Goal: Information Seeking & Learning: Find contact information

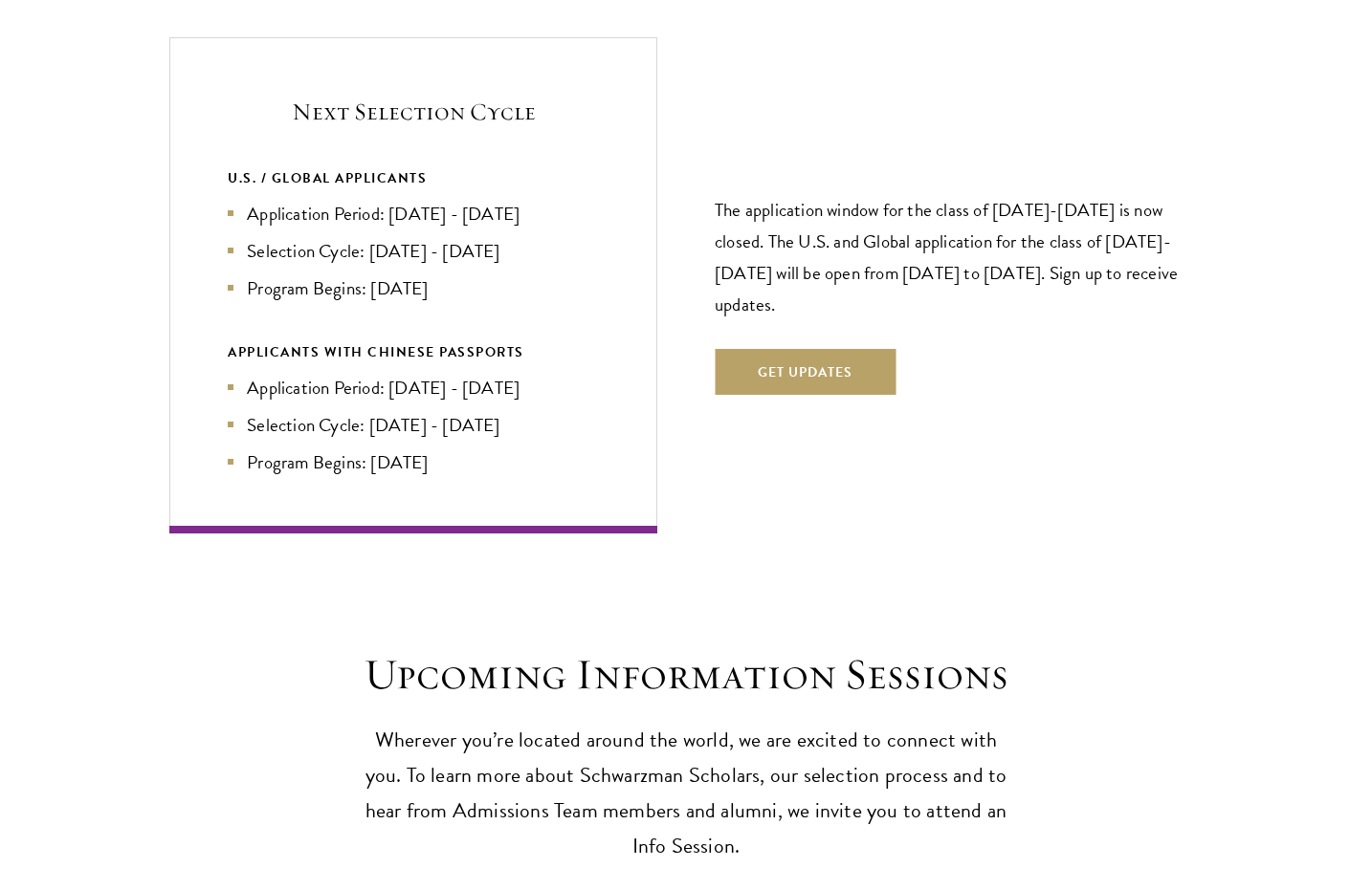
scroll to position [4115, 0]
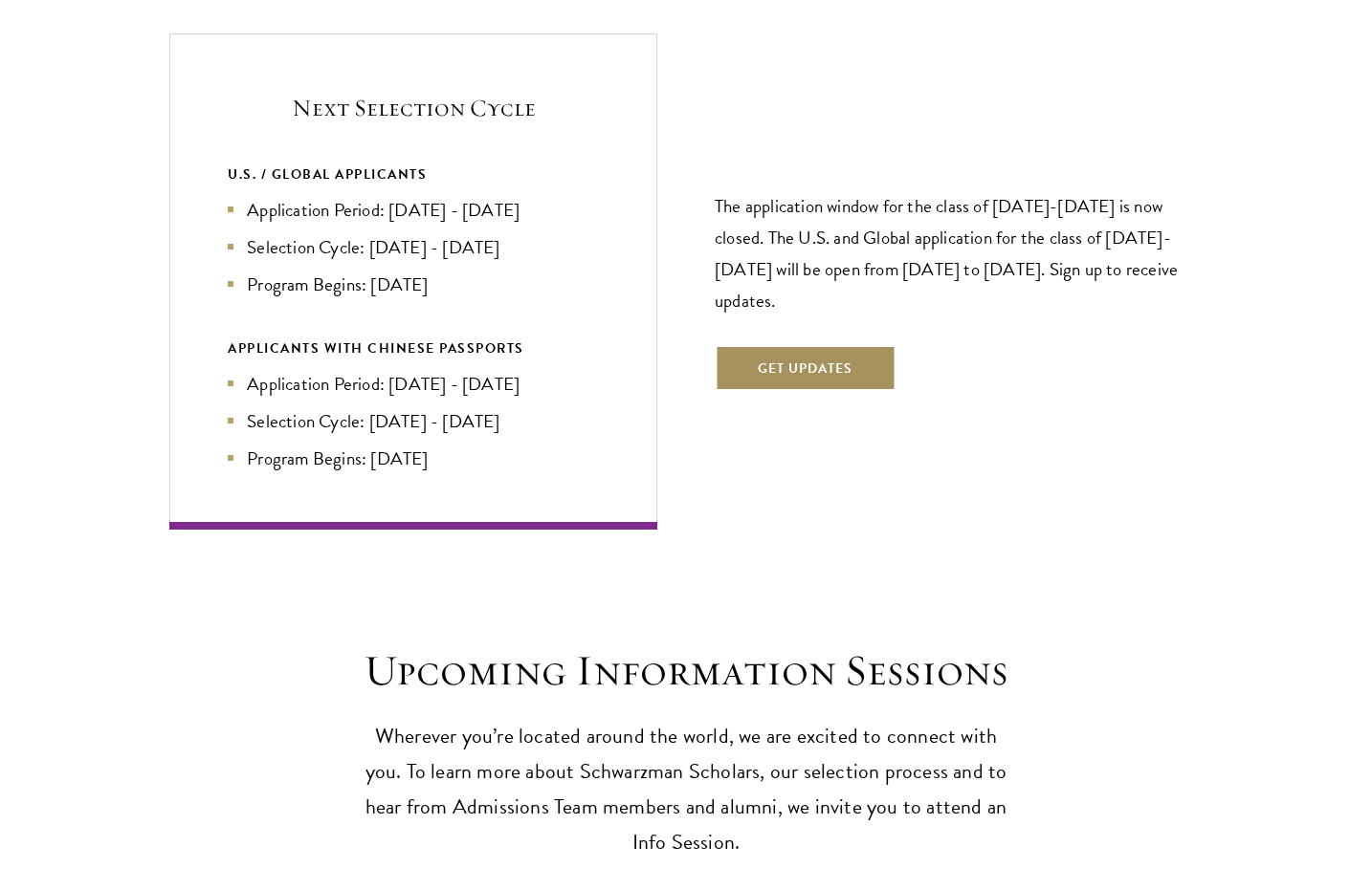
click at [849, 345] on button "Get Updates" at bounding box center [804, 368] width 181 height 46
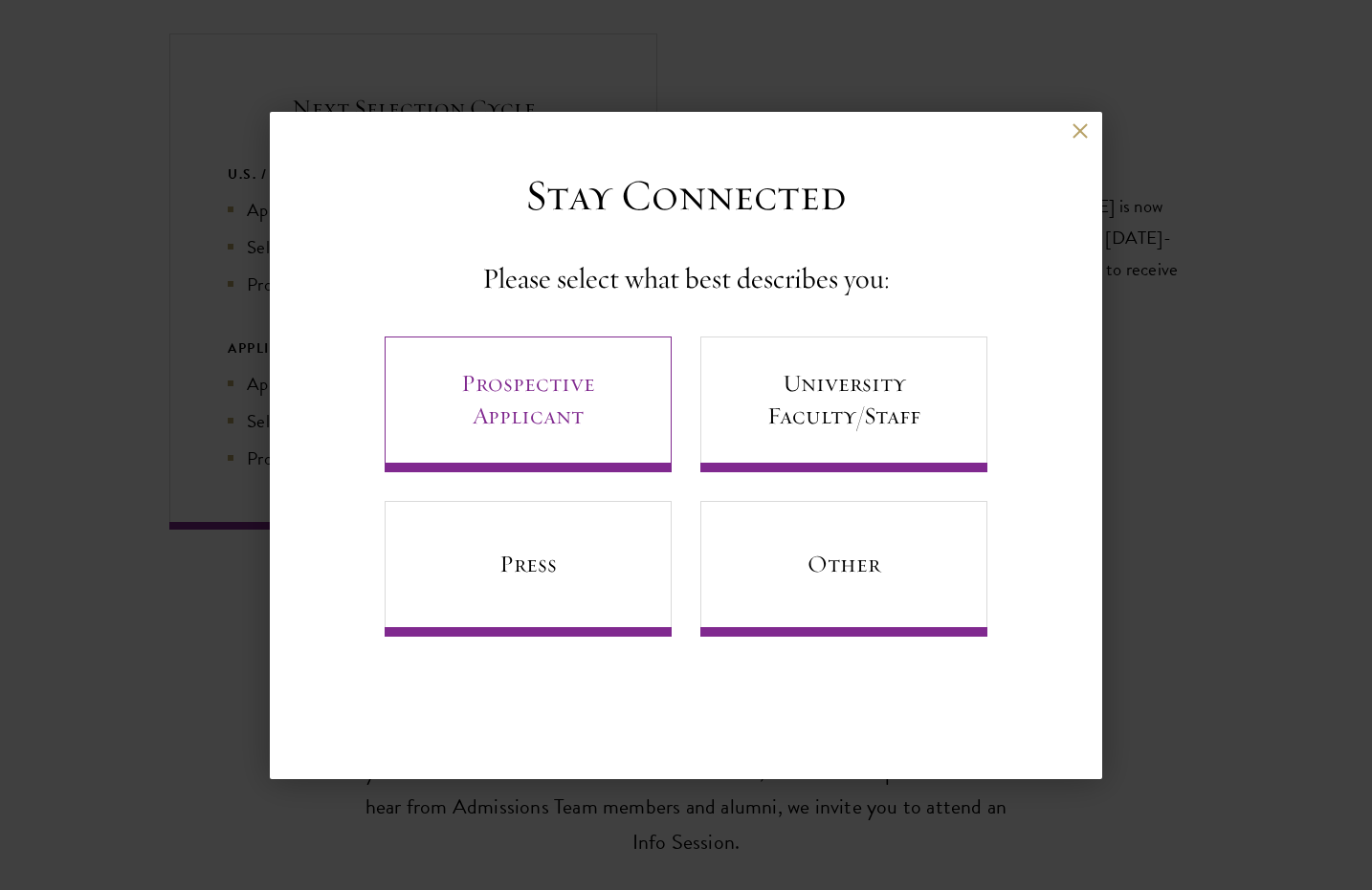
click at [531, 368] on link "Prospective Applicant" at bounding box center [529, 405] width 287 height 136
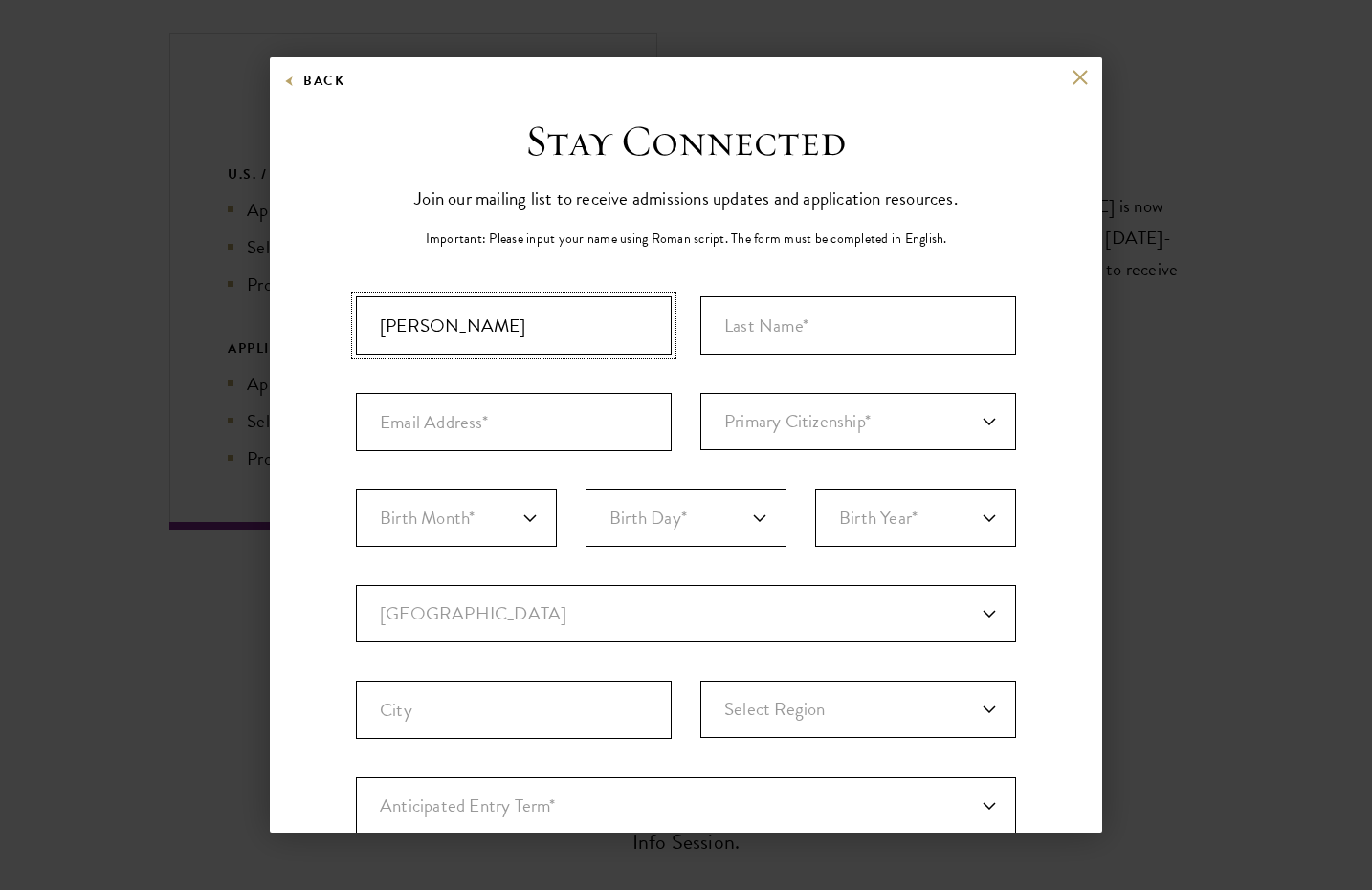
type input "Selim"
type input "Khouaja"
type input "s"
type input "selimkhouaja@gmail.com"
select select "TS"
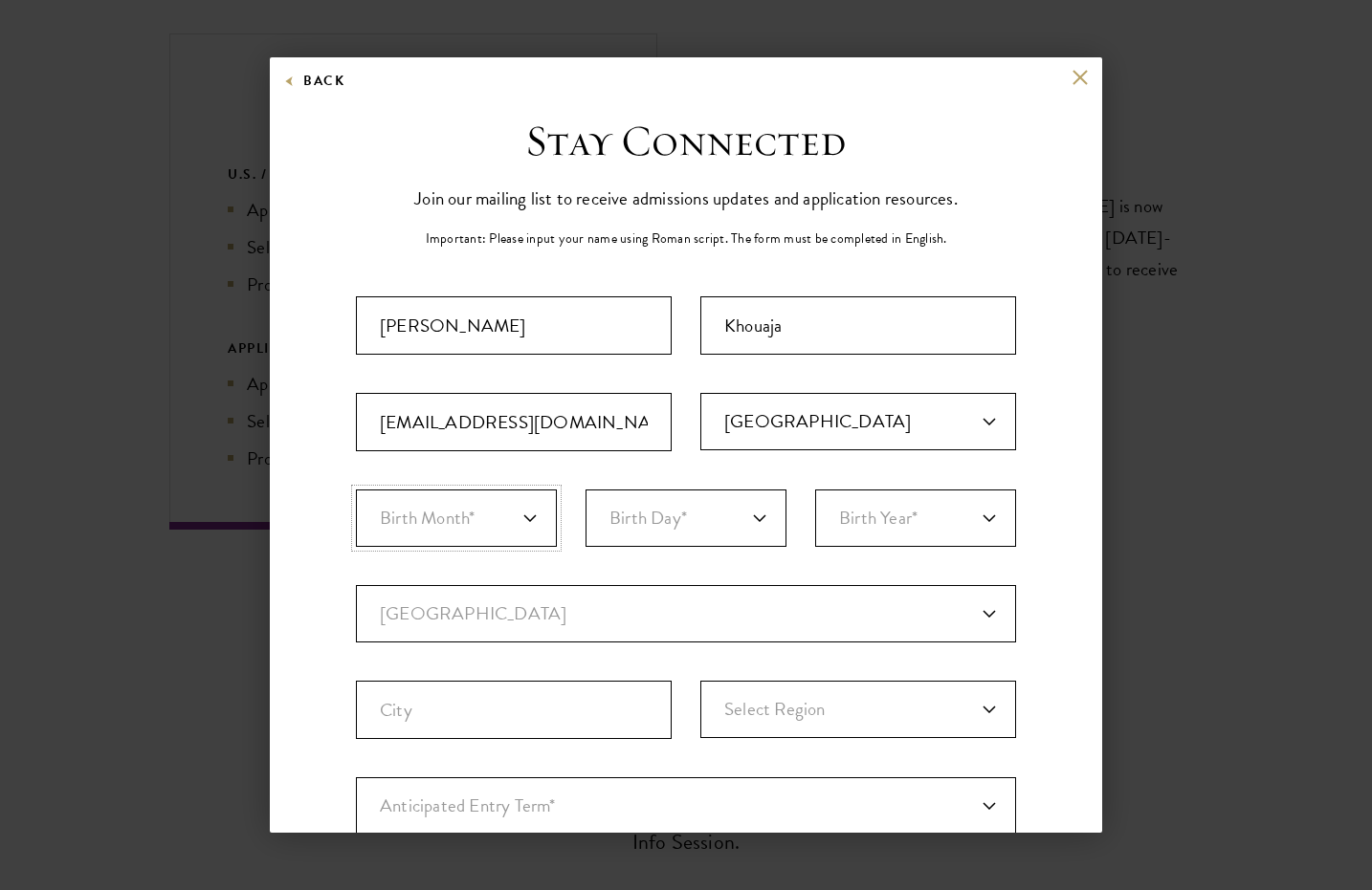
select select "12"
select select "31"
select select "2003"
select select
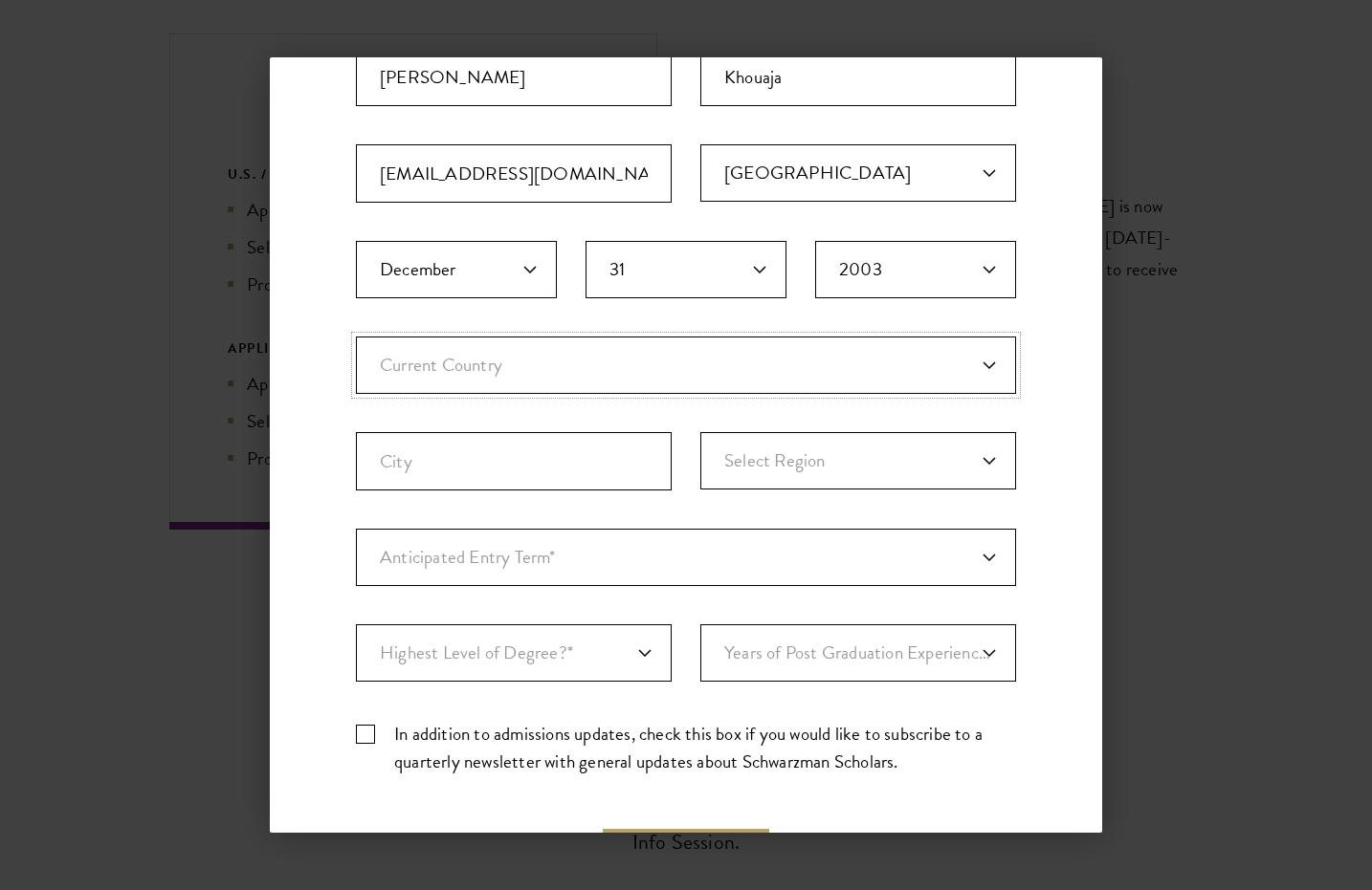
scroll to position [256, 0]
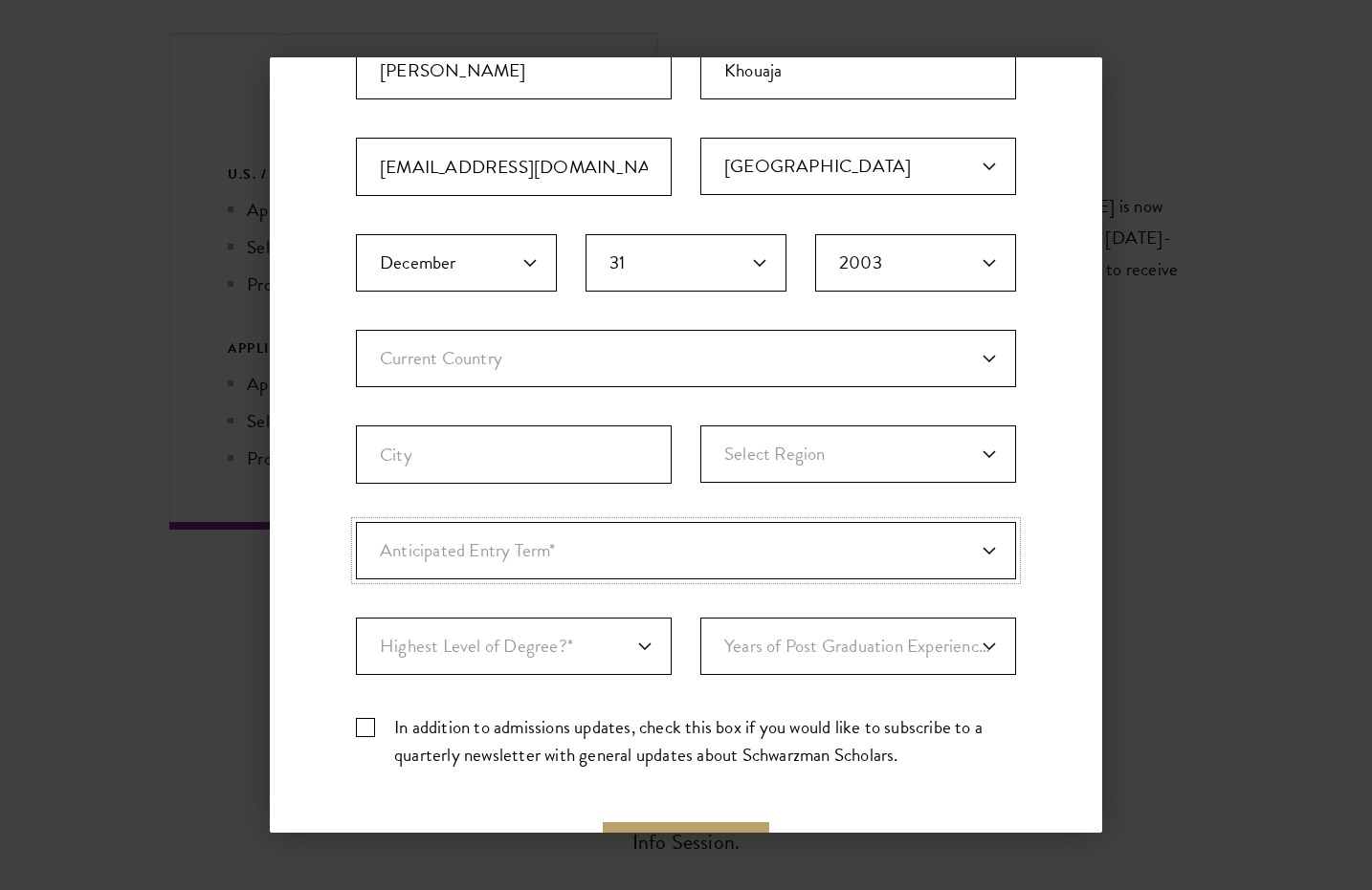
select select "a6790467-ebe7-4045-a56a-66c1cae98076"
select select "009547fe-3364-4351-8e81-63abea734008"
drag, startPoint x: 643, startPoint y: 634, endPoint x: 763, endPoint y: 677, distance: 127.5
click at [763, 677] on div "Important: The form must be completed in English. Selim Khouaja selimkhouaja@gm…" at bounding box center [686, 412] width 660 height 743
select select "1"
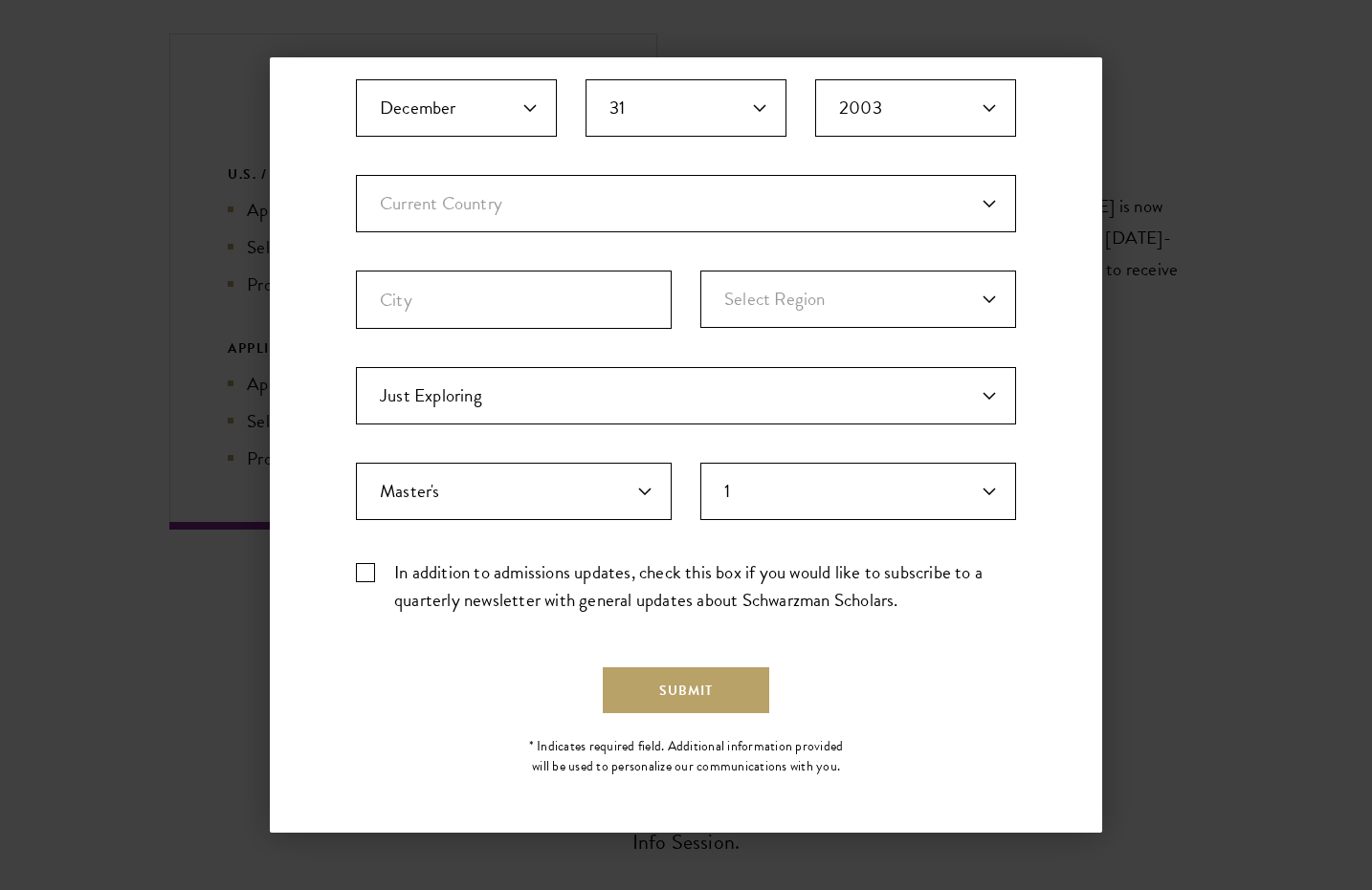
click at [538, 588] on label "In addition to admissions updates, check this box if you would like to subscrib…" at bounding box center [686, 586] width 660 height 56
click at [538, 570] on input "In addition to admissions updates, check this box if you would like to subscrib…" at bounding box center [686, 564] width 660 height 12
checkbox input "true"
click at [695, 692] on button "Submit" at bounding box center [686, 691] width 167 height 46
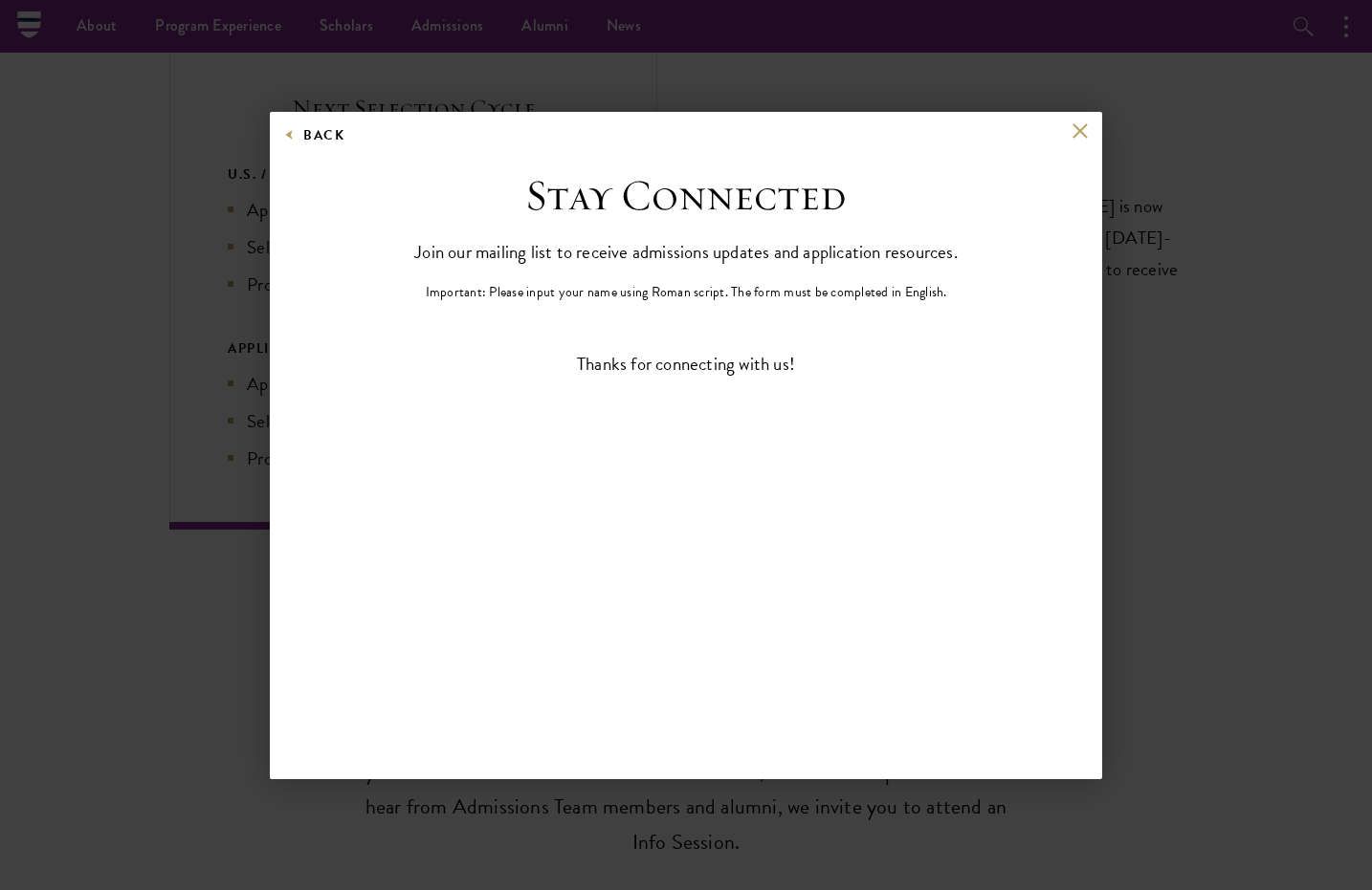
scroll to position [0, 0]
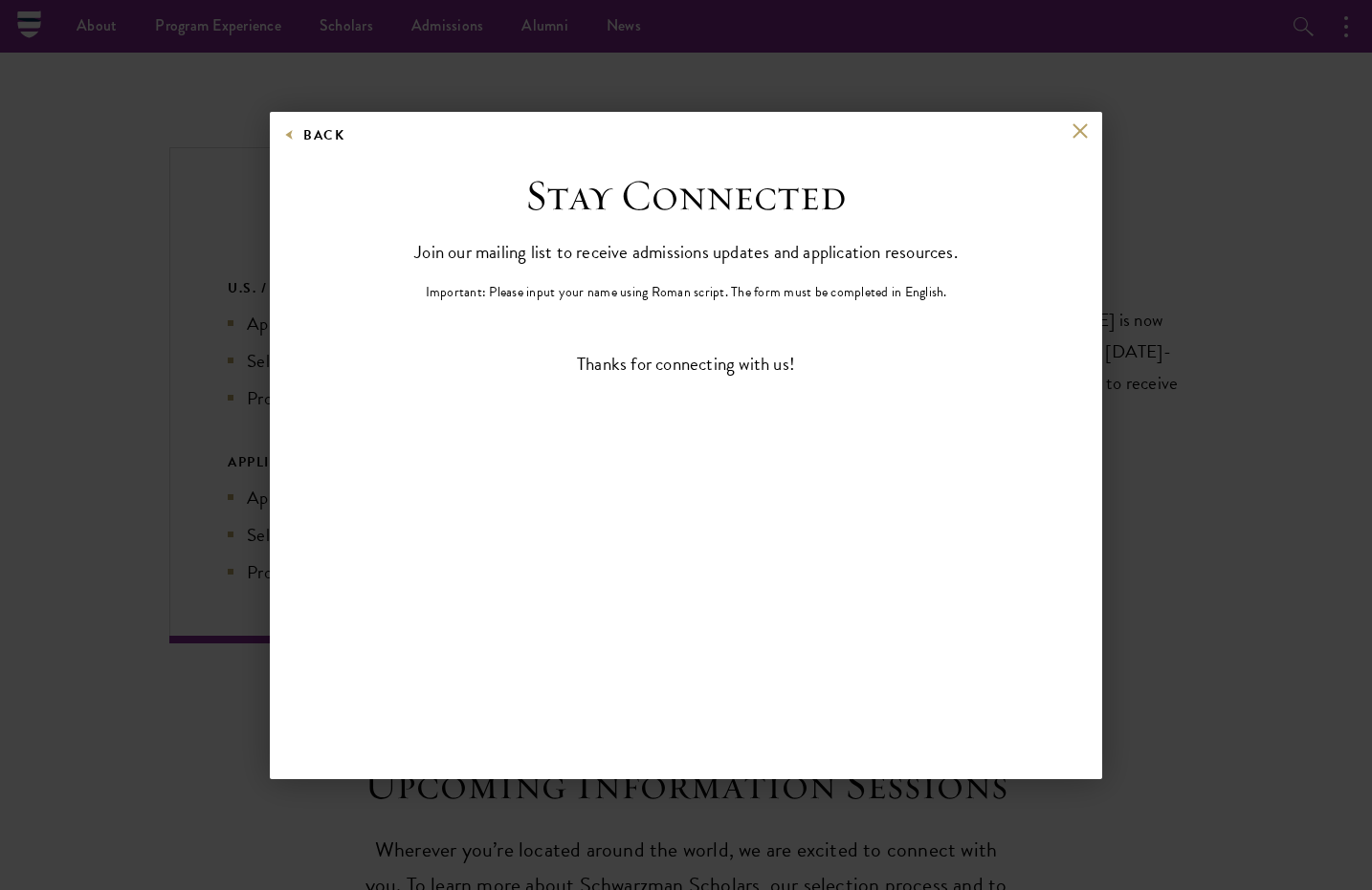
click at [1077, 138] on button at bounding box center [1079, 131] width 16 height 16
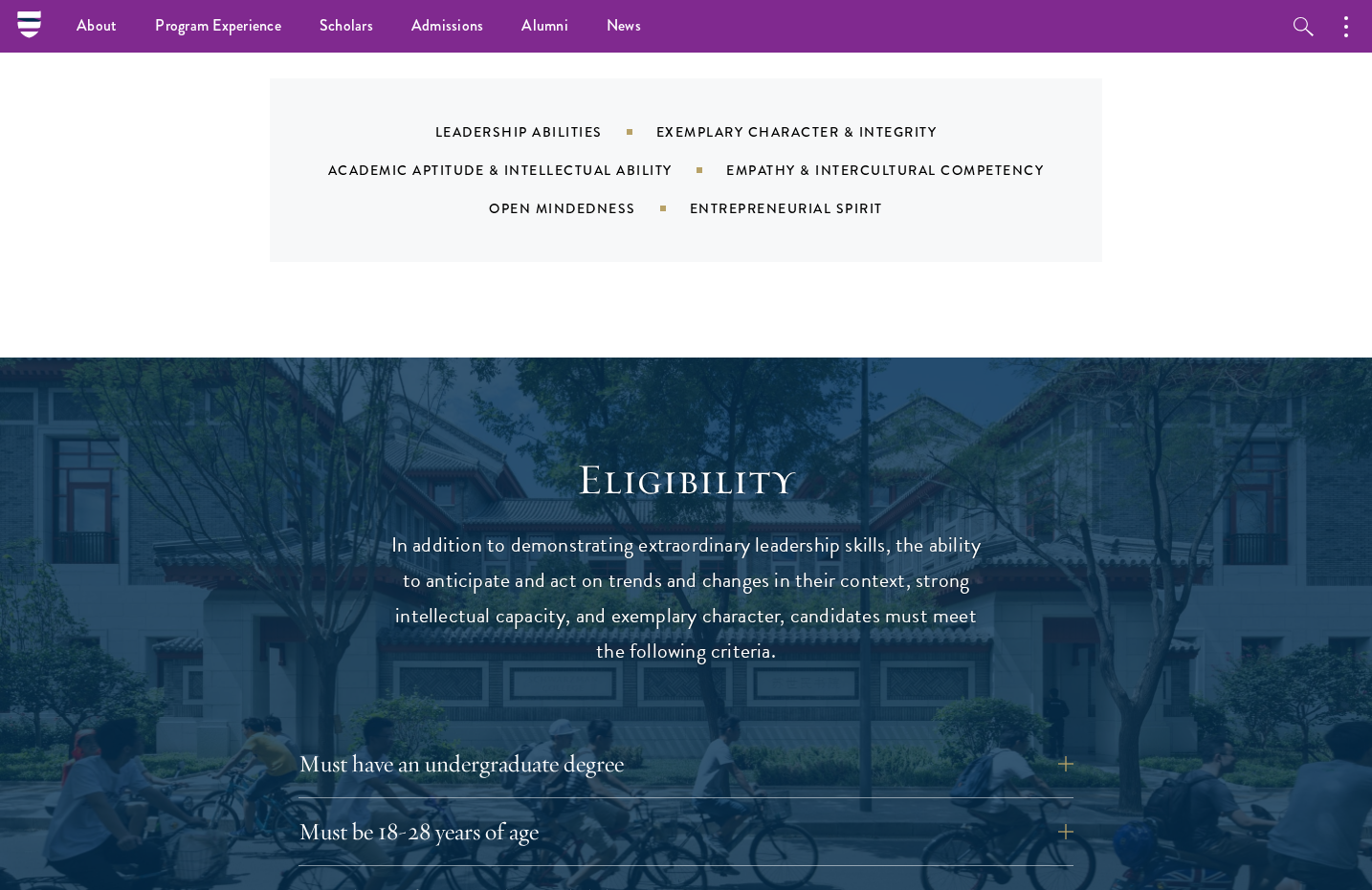
scroll to position [1146, 0]
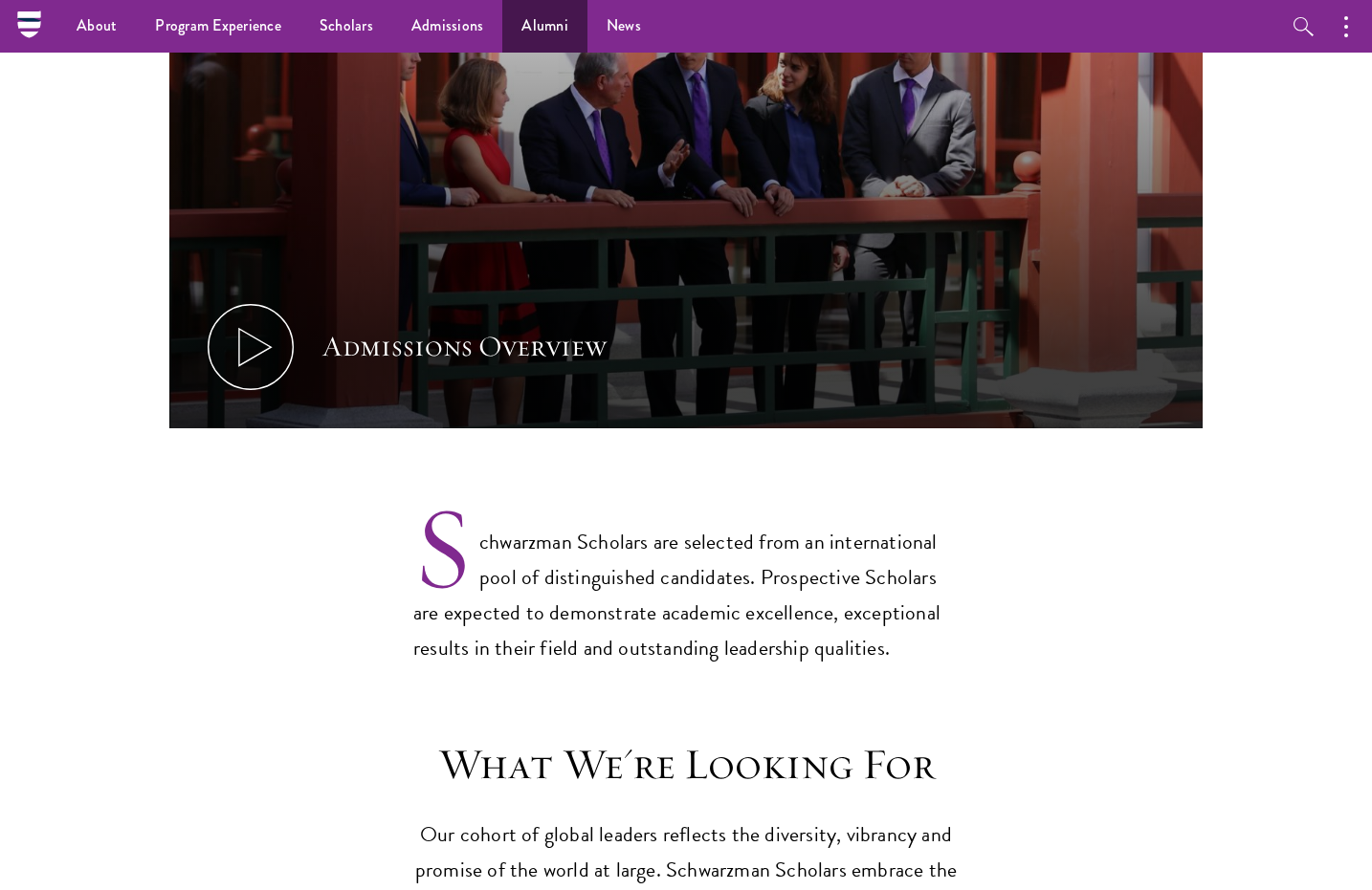
click at [542, 31] on link "Alumni" at bounding box center [544, 26] width 85 height 53
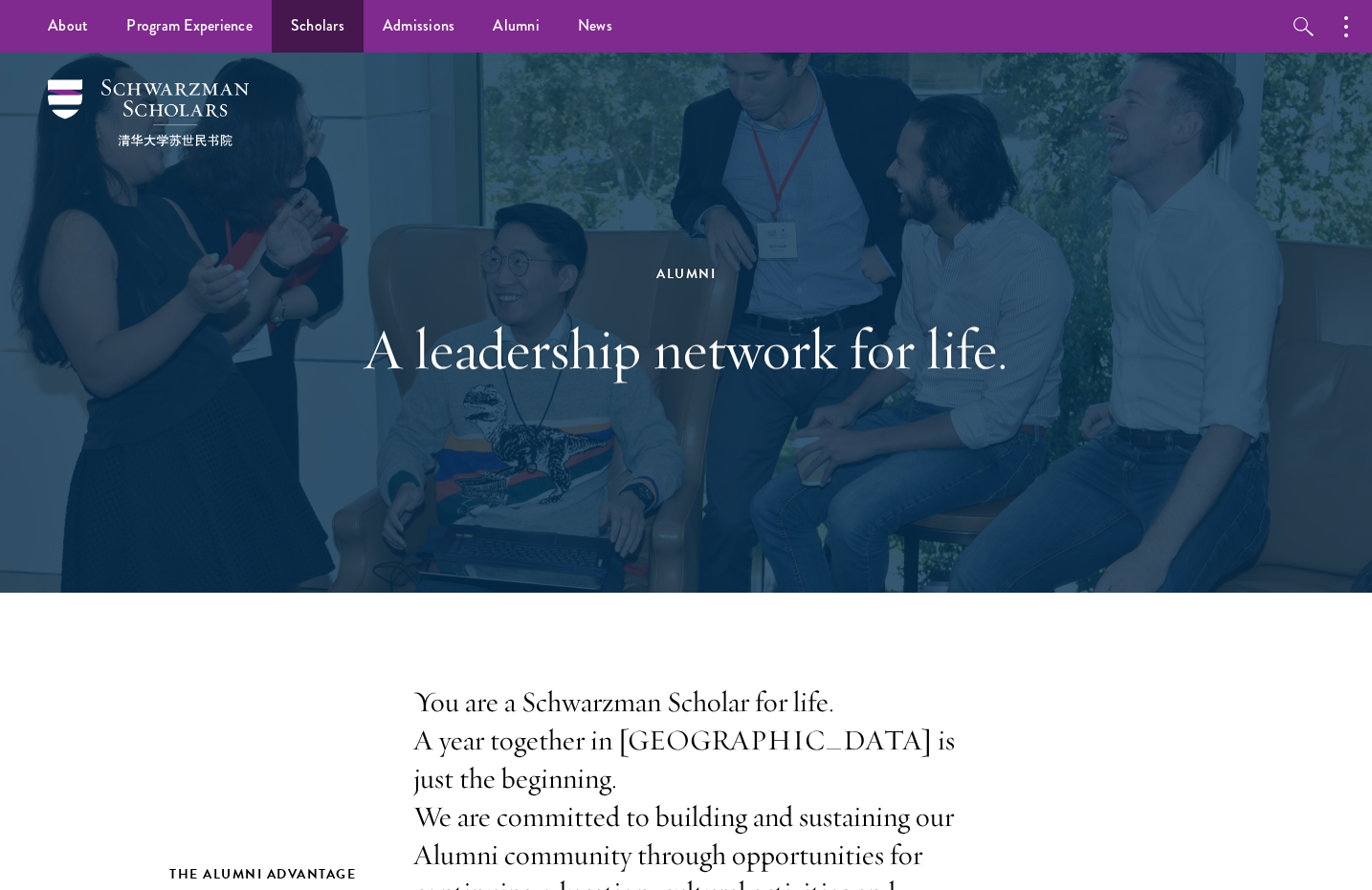
click at [300, 33] on link "Scholars" at bounding box center [318, 26] width 92 height 53
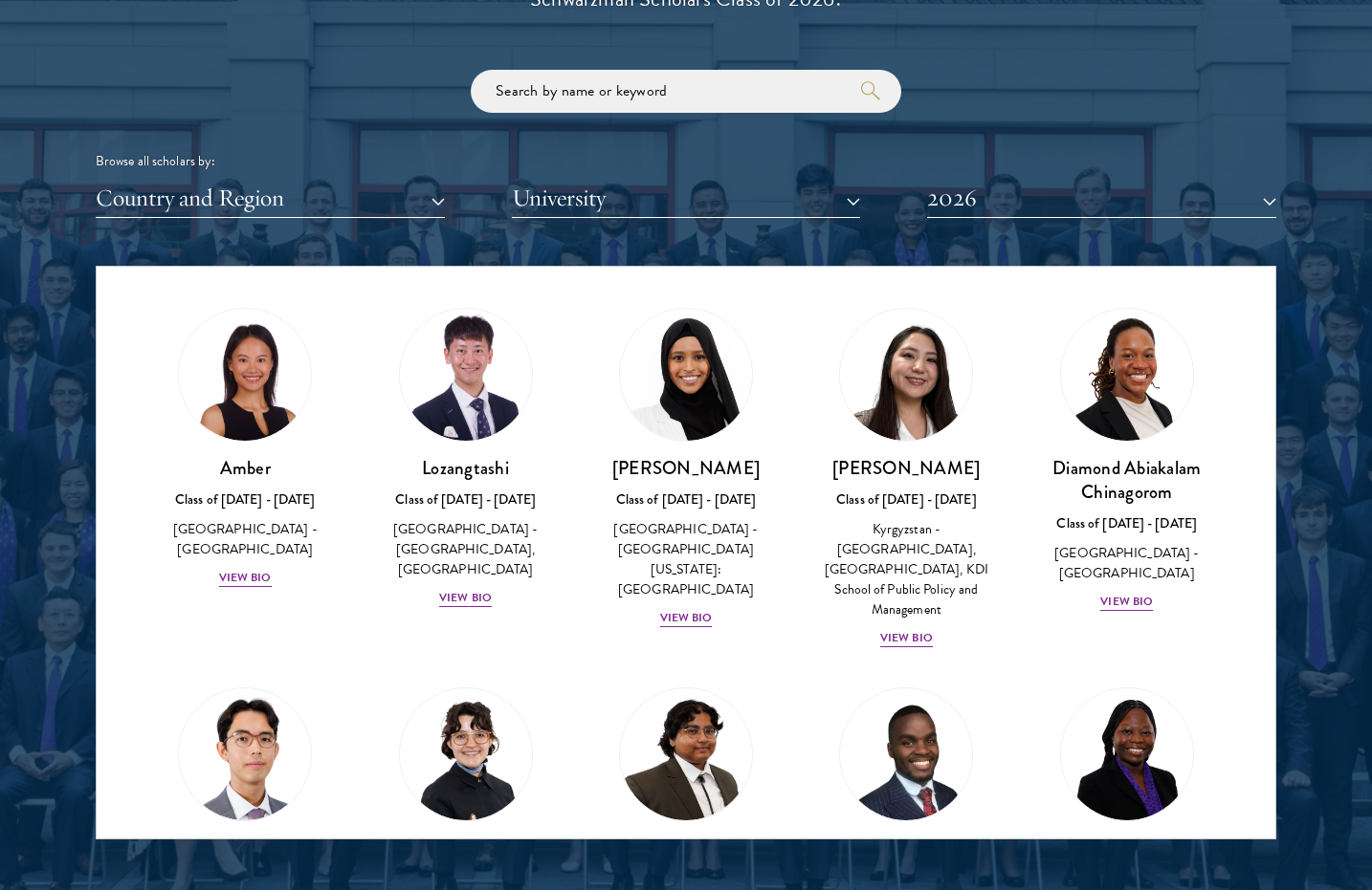
scroll to position [40, 0]
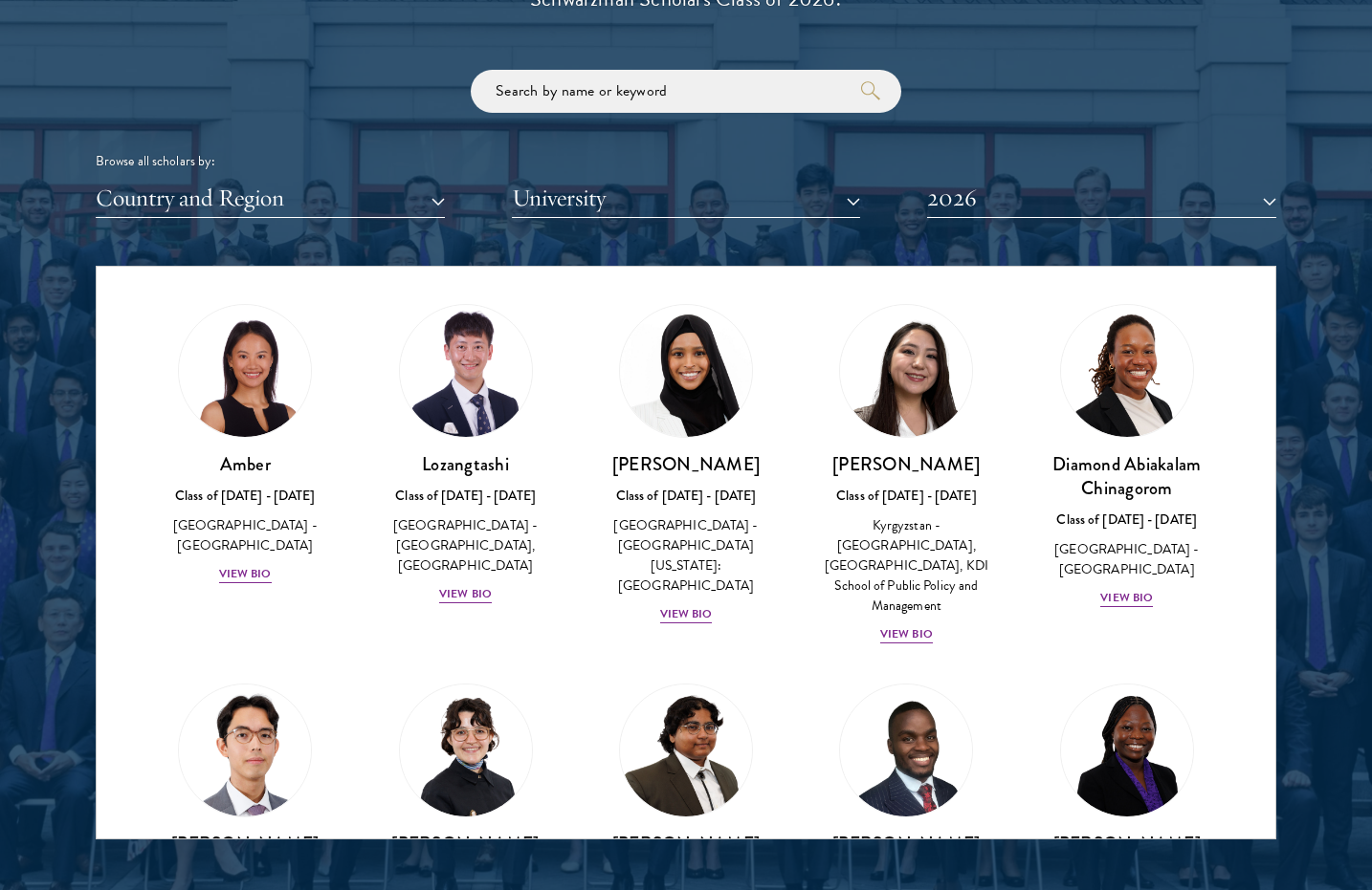
click at [314, 185] on button "Country and Region" at bounding box center [270, 198] width 349 height 39
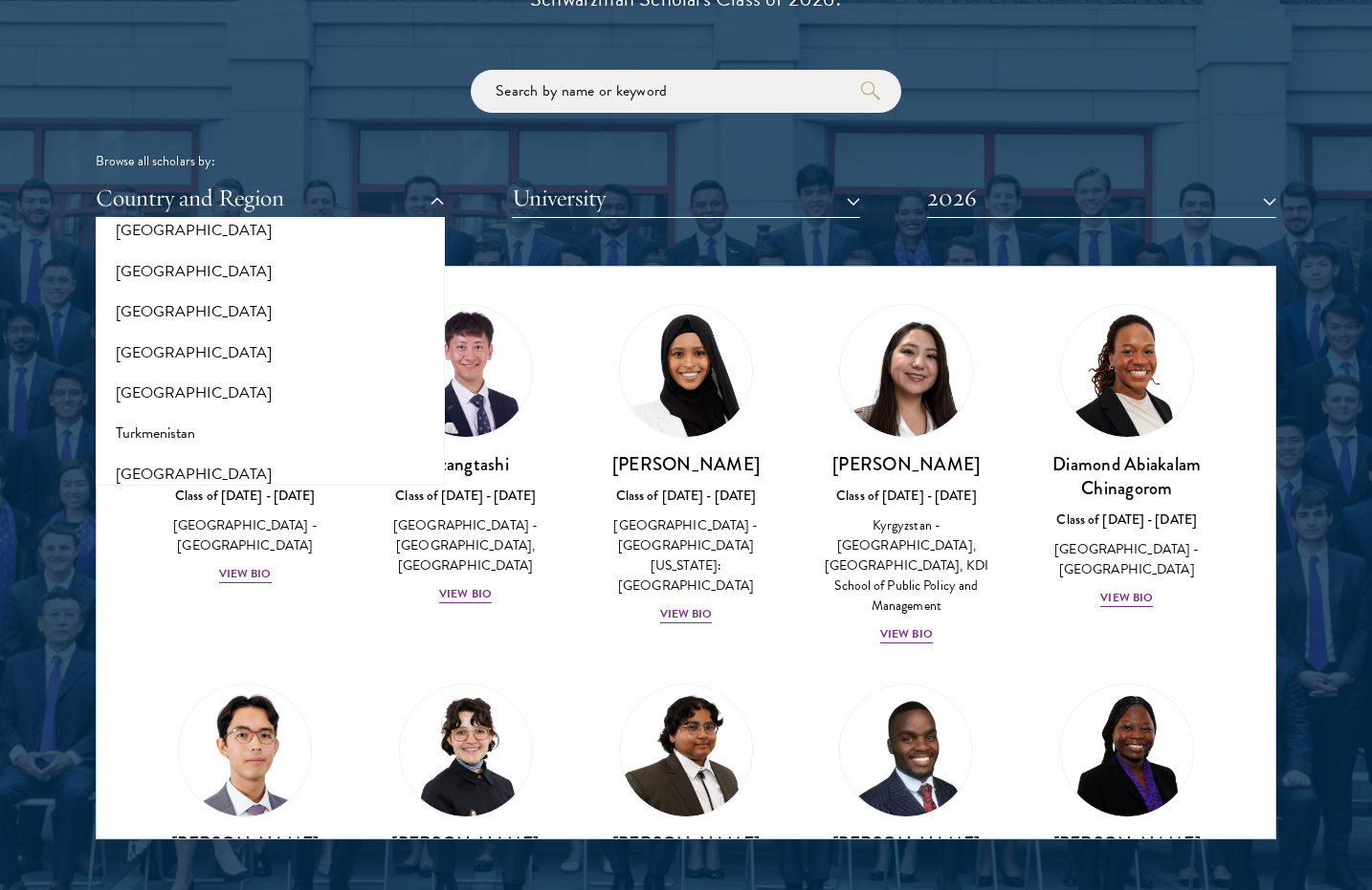
scroll to position [3630, 0]
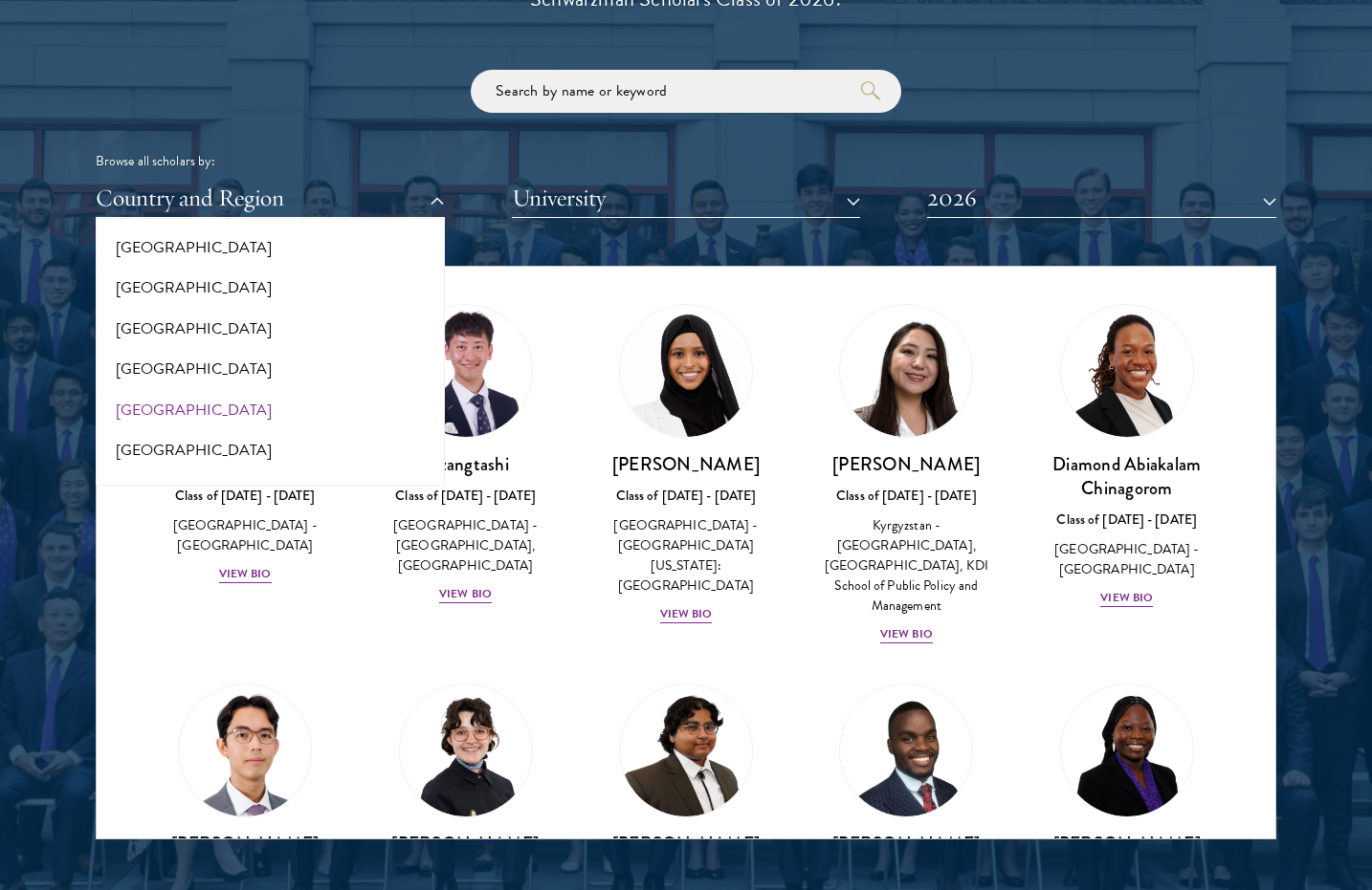
click at [223, 390] on button "[GEOGRAPHIC_DATA]" at bounding box center [270, 411] width 338 height 40
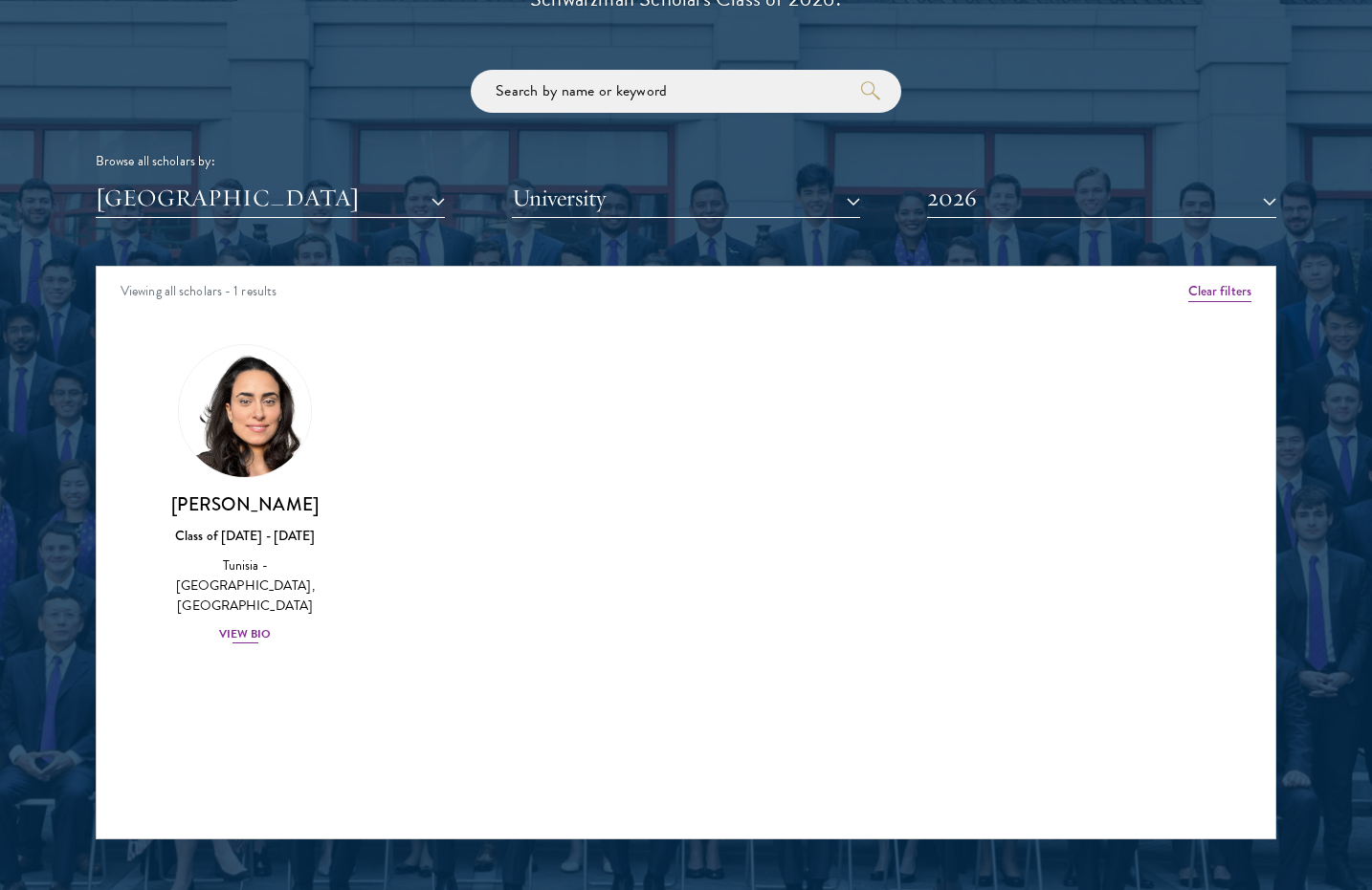
click at [258, 625] on div "View Bio" at bounding box center [245, 634] width 53 height 18
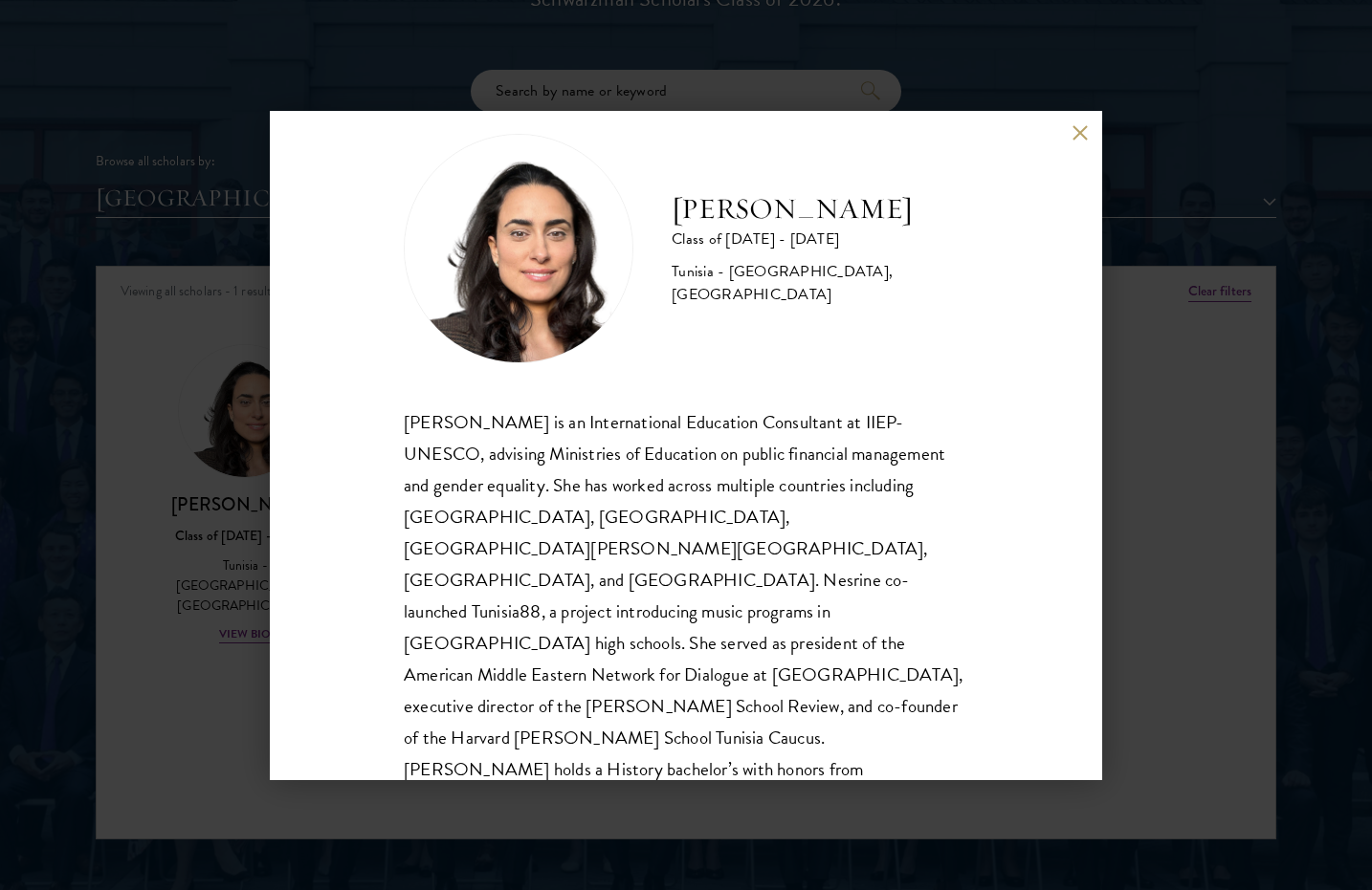
scroll to position [33, 0]
click at [1082, 129] on button at bounding box center [1079, 133] width 16 height 16
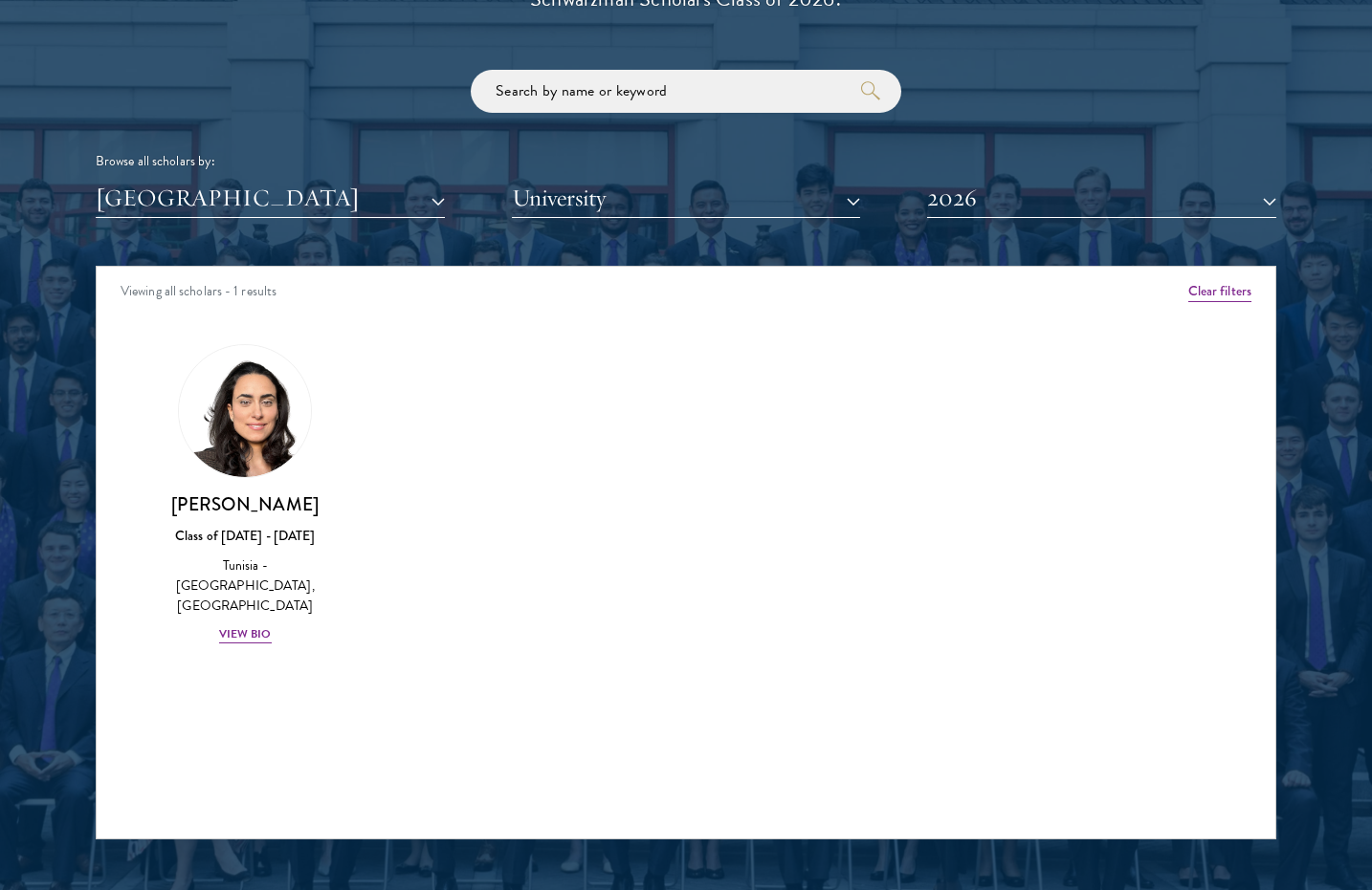
click at [1032, 210] on button "2026" at bounding box center [1101, 198] width 349 height 39
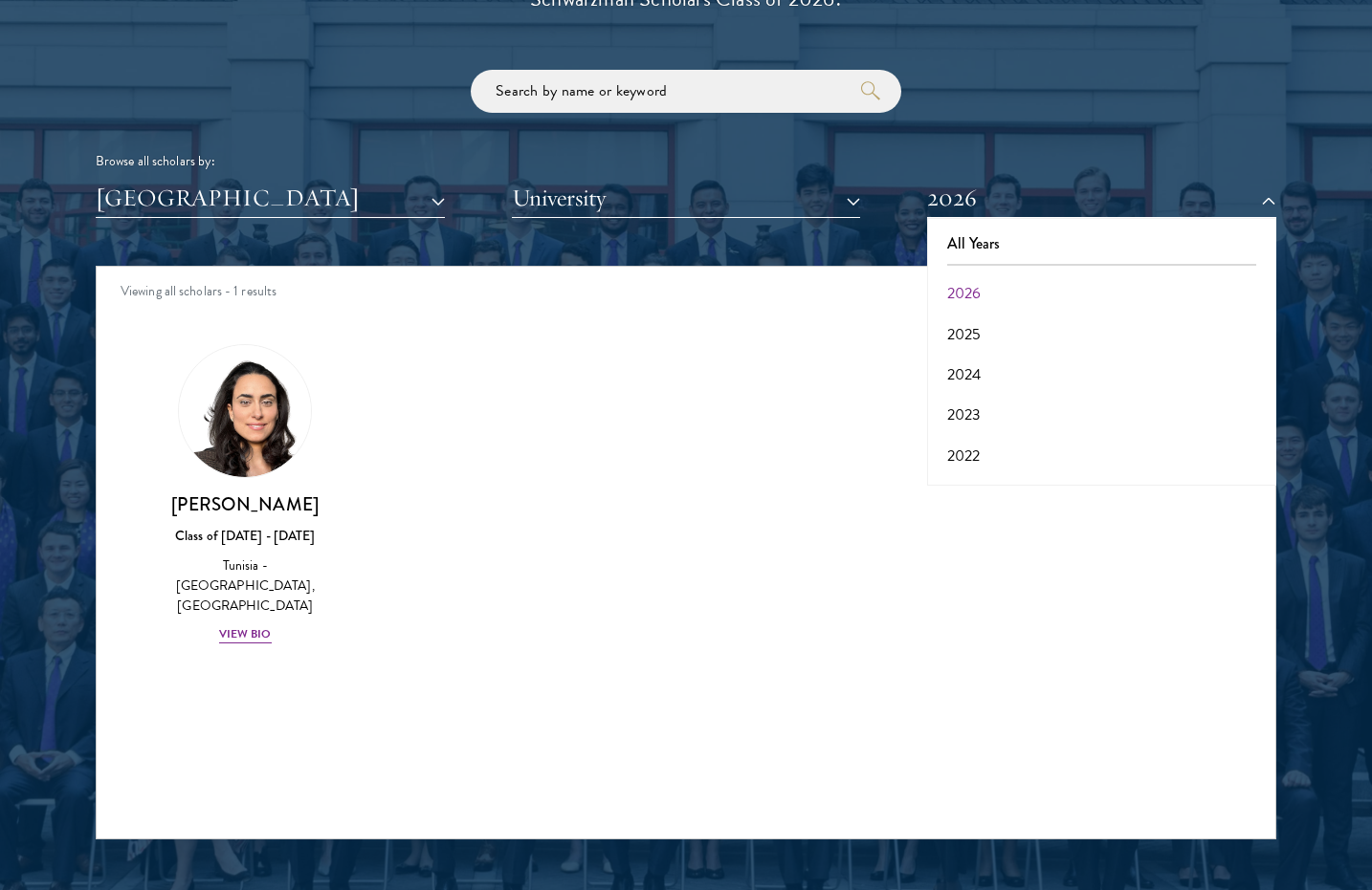
click at [1040, 193] on button "2026" at bounding box center [1101, 198] width 349 height 39
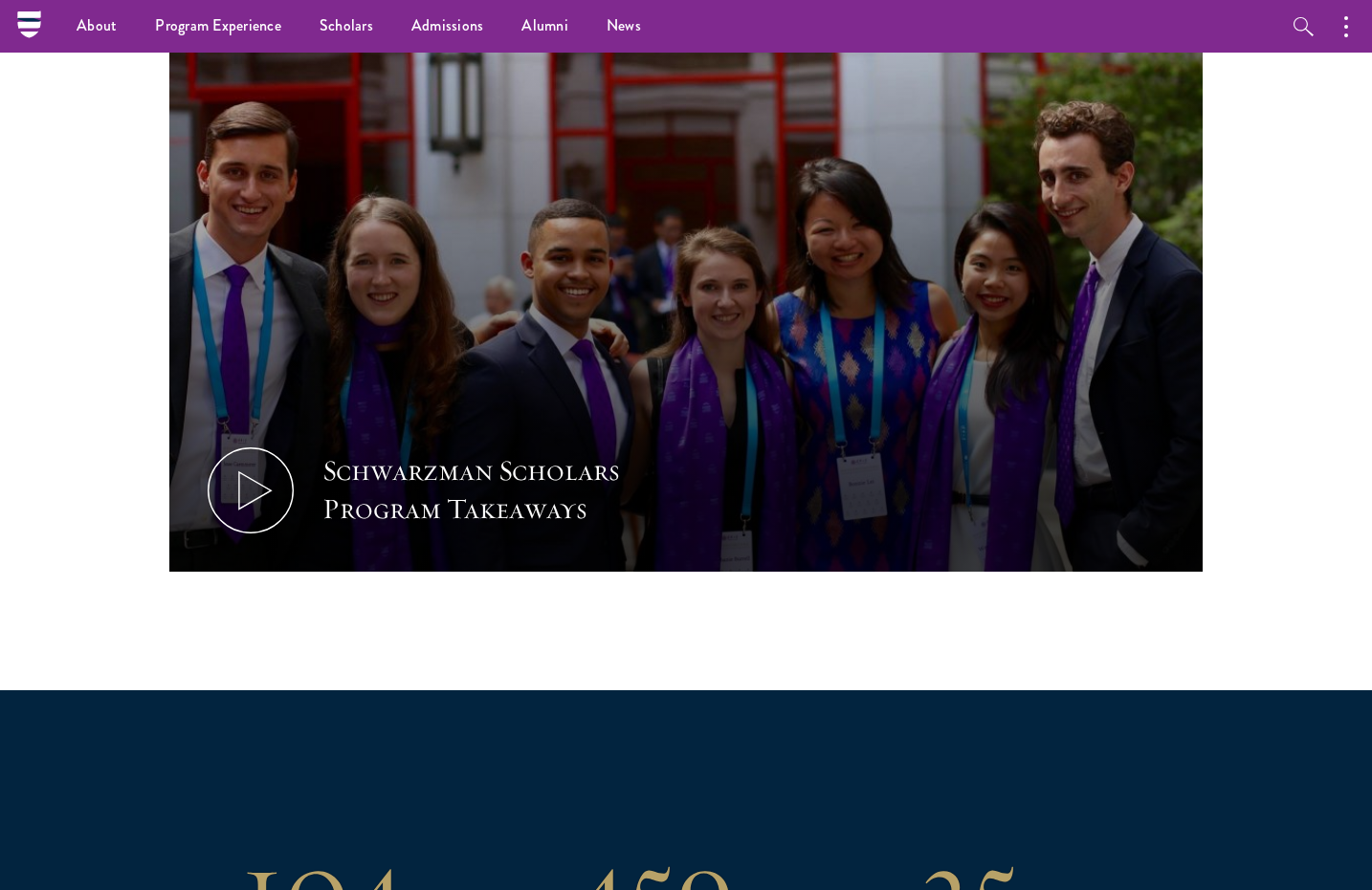
scroll to position [600, 0]
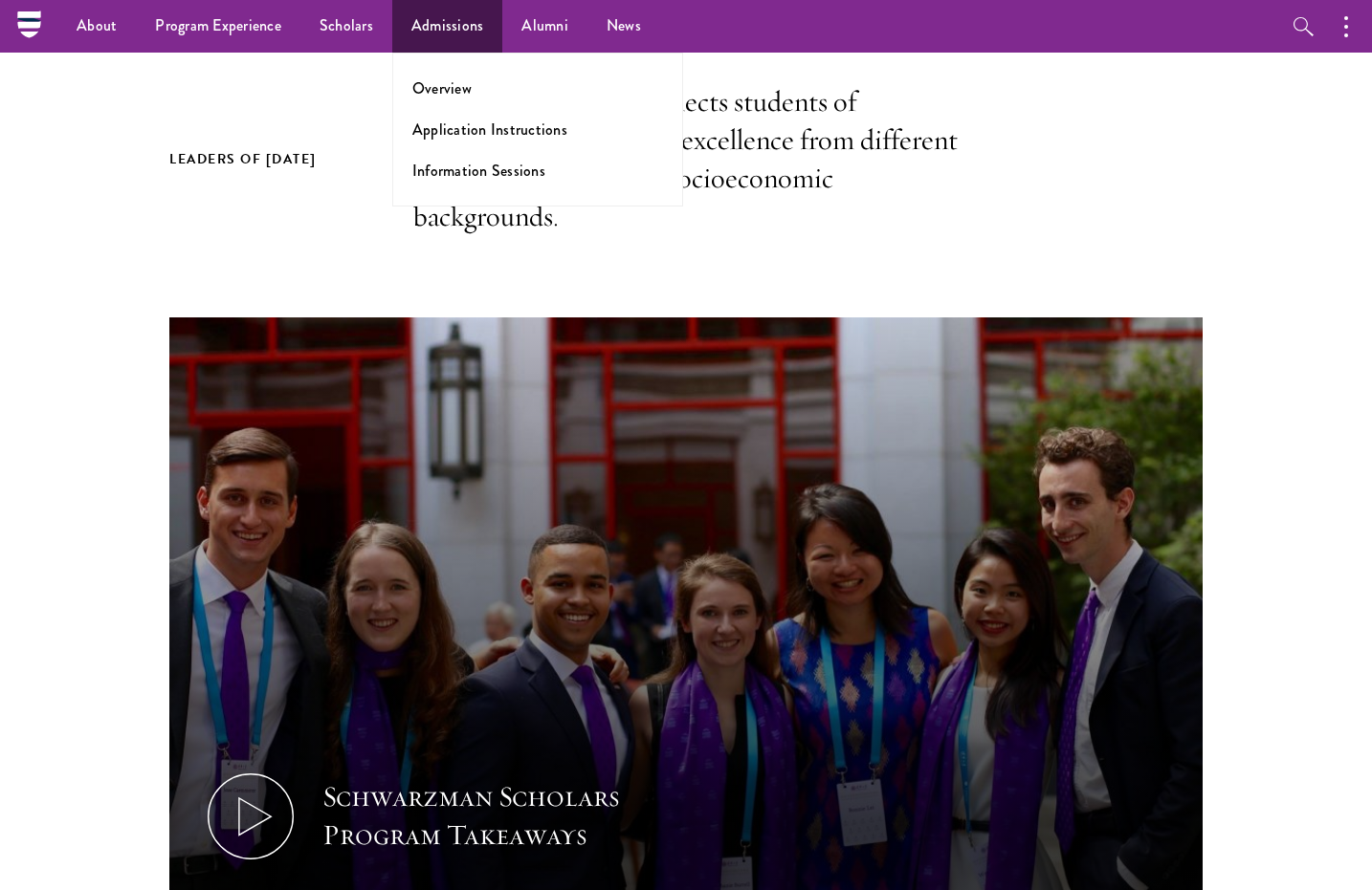
click at [441, 102] on ul "Overview Application Instructions Information Sessions" at bounding box center [538, 129] width 291 height 154
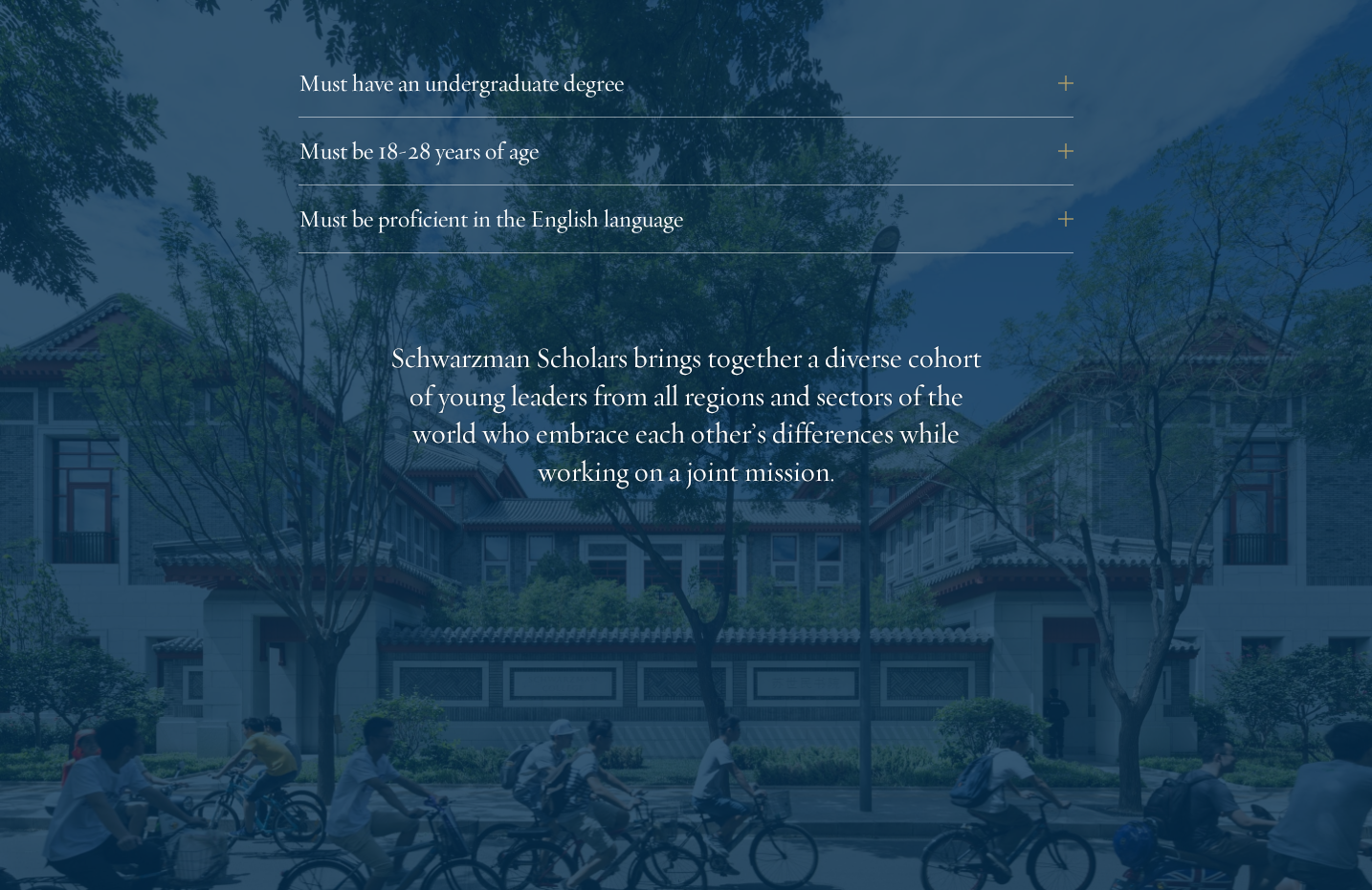
scroll to position [3902, 0]
